Goal: Find specific page/section: Find specific page/section

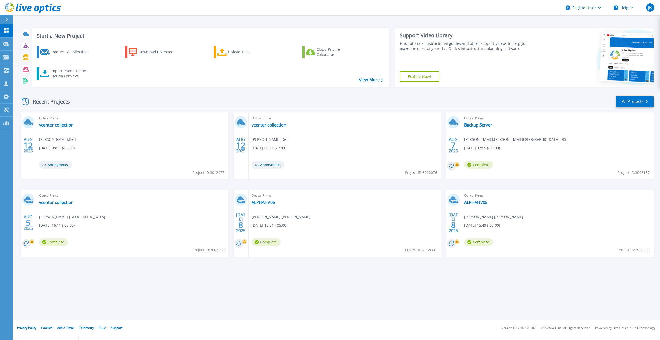
drag, startPoint x: 91, startPoint y: 103, endPoint x: 88, endPoint y: 103, distance: 2.8
click at [91, 103] on div "Recent Projects All Projects" at bounding box center [336, 101] width 633 height 13
click at [5, 60] on link "Projects Projects" at bounding box center [6, 57] width 13 height 13
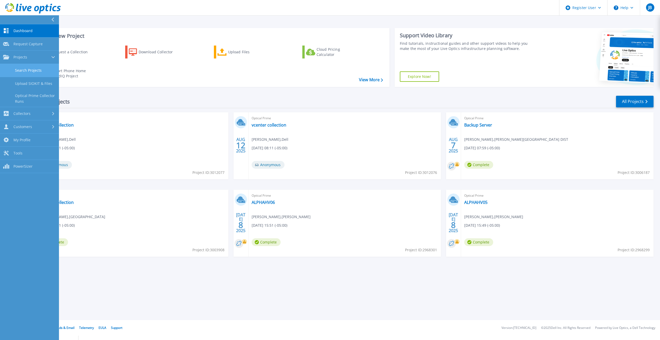
click at [14, 70] on link "Search Projects" at bounding box center [29, 70] width 59 height 13
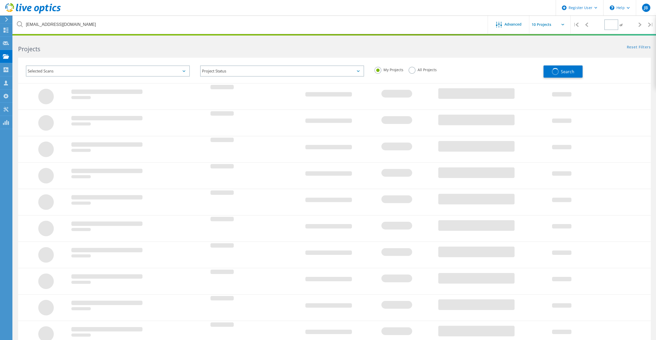
type input "1"
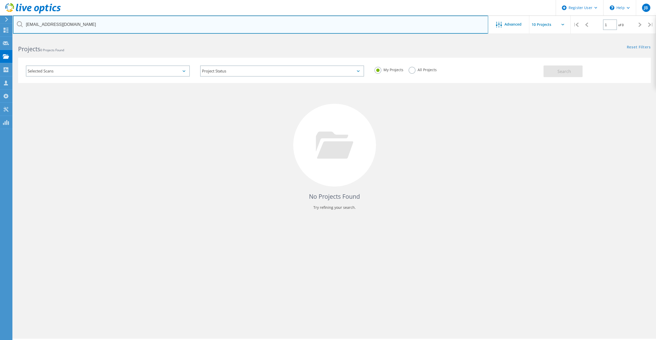
drag, startPoint x: 72, startPoint y: 28, endPoint x: 25, endPoint y: 27, distance: 47.8
click at [25, 27] on input "[EMAIL_ADDRESS][DOMAIN_NAME]" at bounding box center [250, 25] width 475 height 18
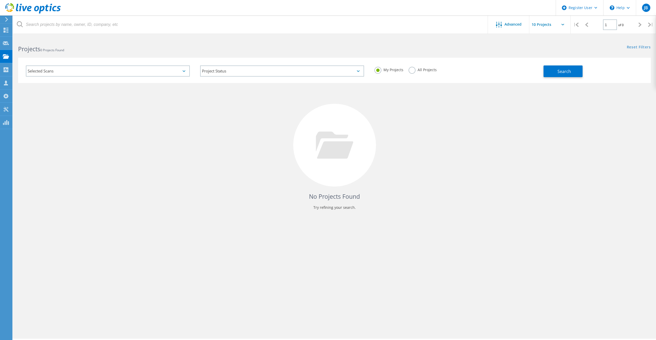
click at [94, 157] on div "No Projects Found Try refining your search." at bounding box center [334, 150] width 632 height 134
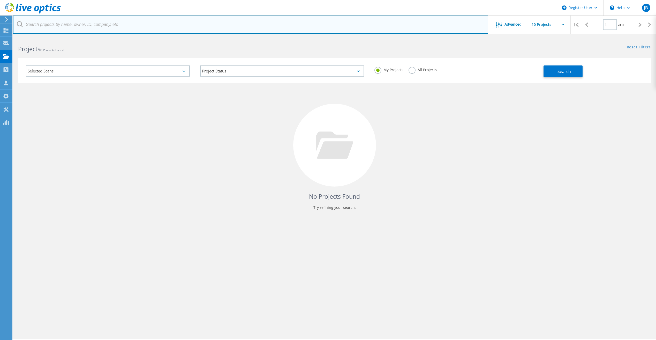
click at [82, 23] on input "text" at bounding box center [250, 25] width 475 height 18
paste input "[EMAIL_ADDRESS][DOMAIN_NAME]"
type input "[EMAIL_ADDRESS][DOMAIN_NAME]"
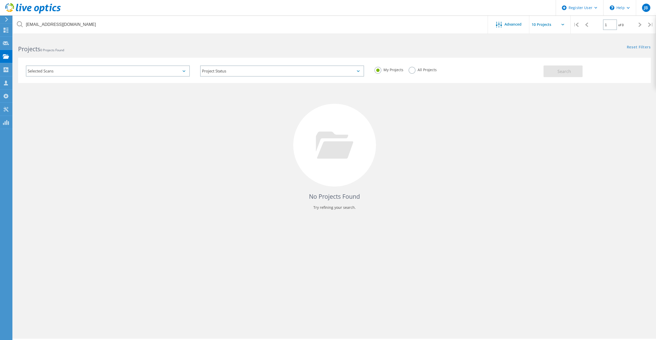
click at [418, 69] on label "All Projects" at bounding box center [422, 69] width 28 height 5
click at [0, 0] on input "All Projects" at bounding box center [0, 0] width 0 height 0
click at [562, 68] on span "Search" at bounding box center [563, 71] width 13 height 6
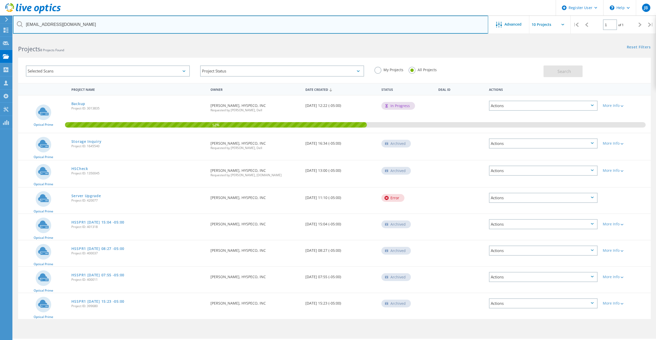
drag, startPoint x: 80, startPoint y: 25, endPoint x: 19, endPoint y: 20, distance: 61.7
click at [19, 20] on input "[EMAIL_ADDRESS][DOMAIN_NAME]" at bounding box center [250, 25] width 475 height 18
paste input "[EMAIL_ADDRESS][DOMAIN_NAME]"
type input "[EMAIL_ADDRESS][DOMAIN_NAME]"
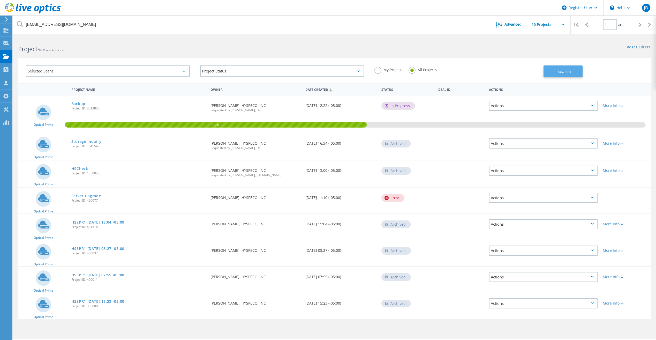
click at [574, 72] on button "Search" at bounding box center [562, 71] width 39 height 12
